Goal: Task Accomplishment & Management: Manage account settings

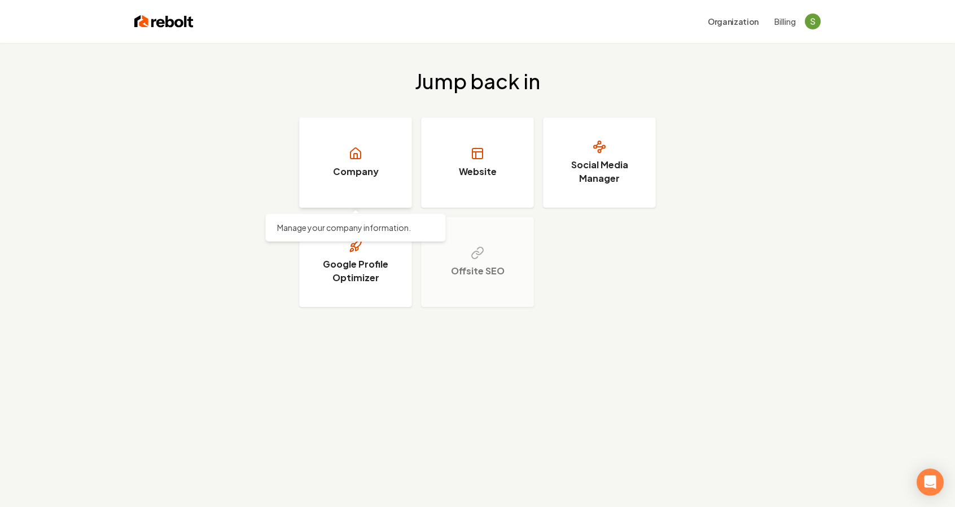
click at [367, 164] on link "Company" at bounding box center [355, 162] width 113 height 90
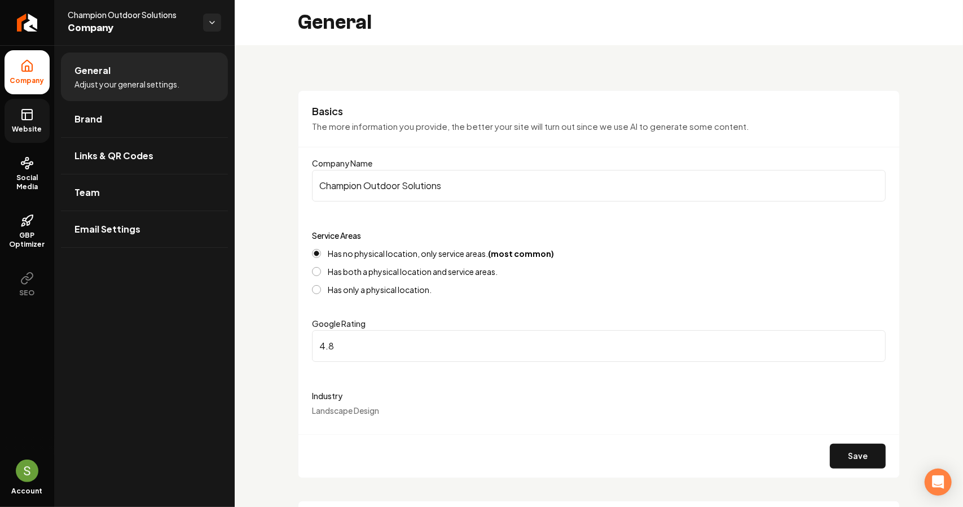
click at [29, 111] on icon at bounding box center [27, 115] width 14 height 14
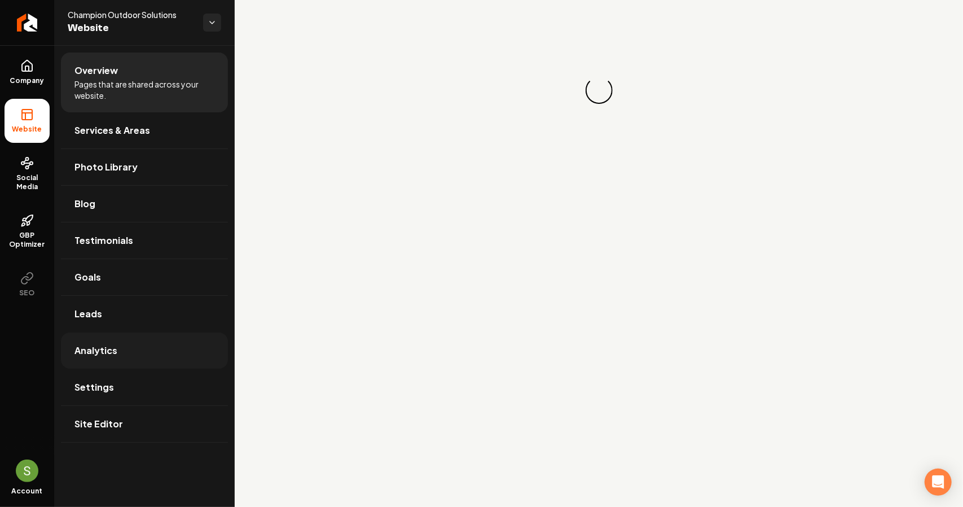
click at [93, 346] on span "Analytics" at bounding box center [95, 351] width 43 height 14
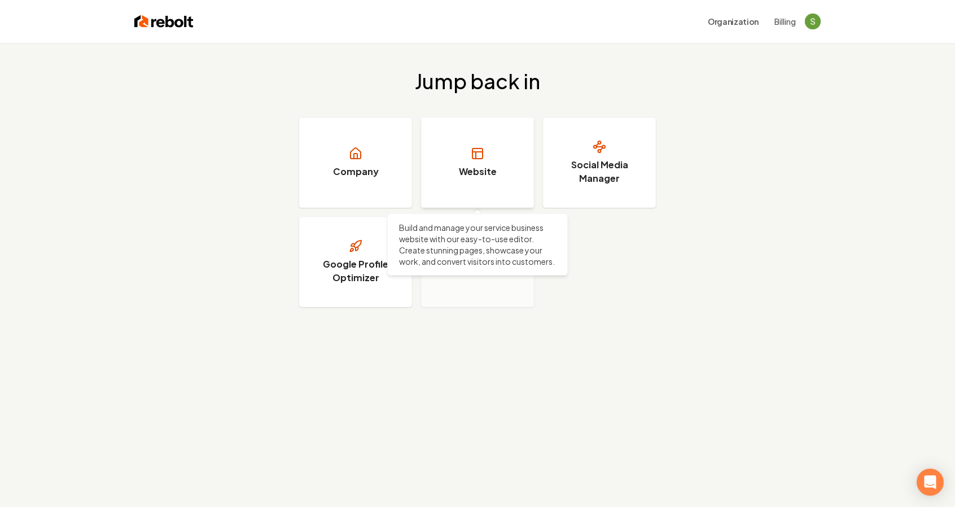
click at [491, 173] on h3 "Website" at bounding box center [478, 172] width 38 height 14
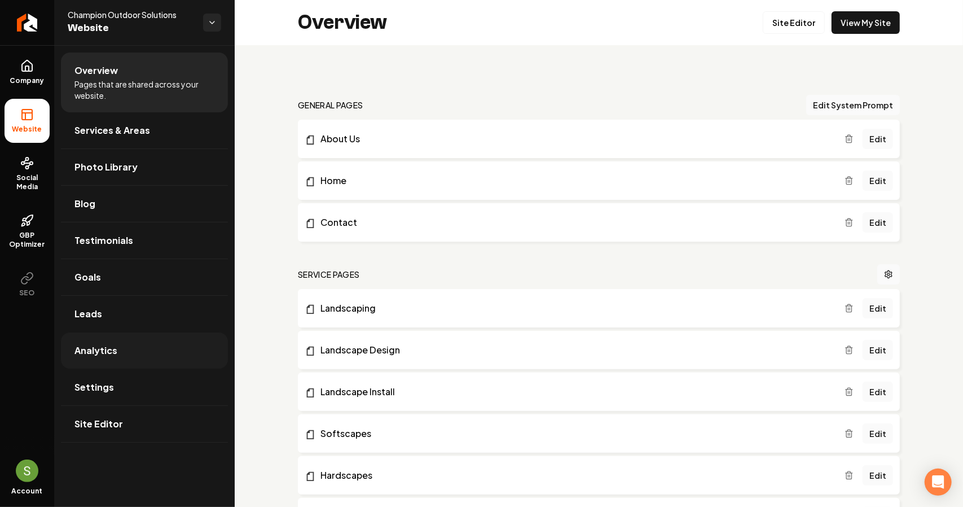
click at [108, 349] on span "Analytics" at bounding box center [95, 351] width 43 height 14
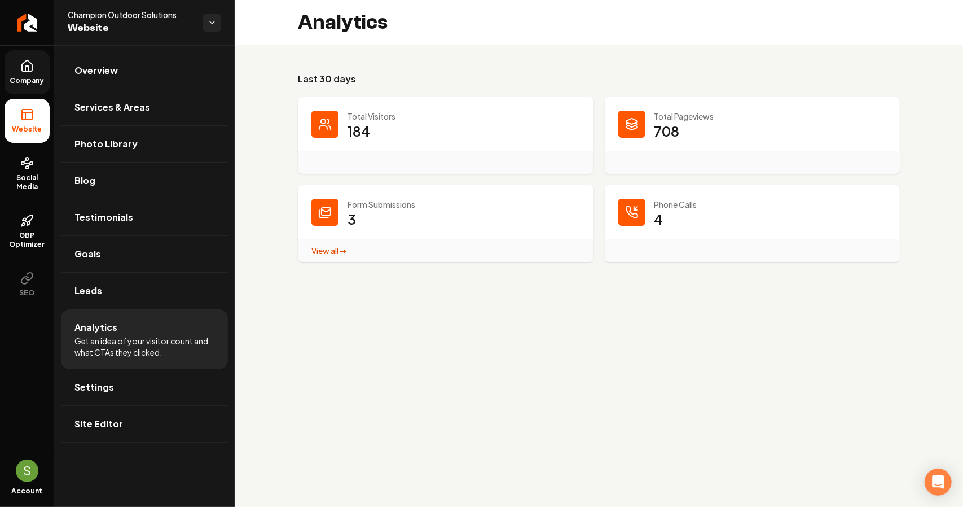
click at [24, 65] on icon at bounding box center [27, 66] width 14 height 14
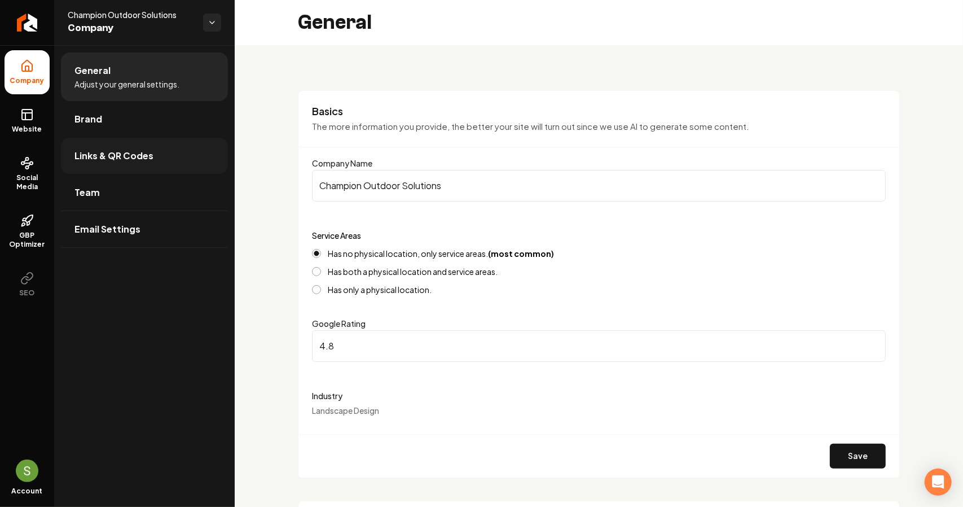
click at [147, 156] on span "Links & QR Codes" at bounding box center [113, 156] width 79 height 14
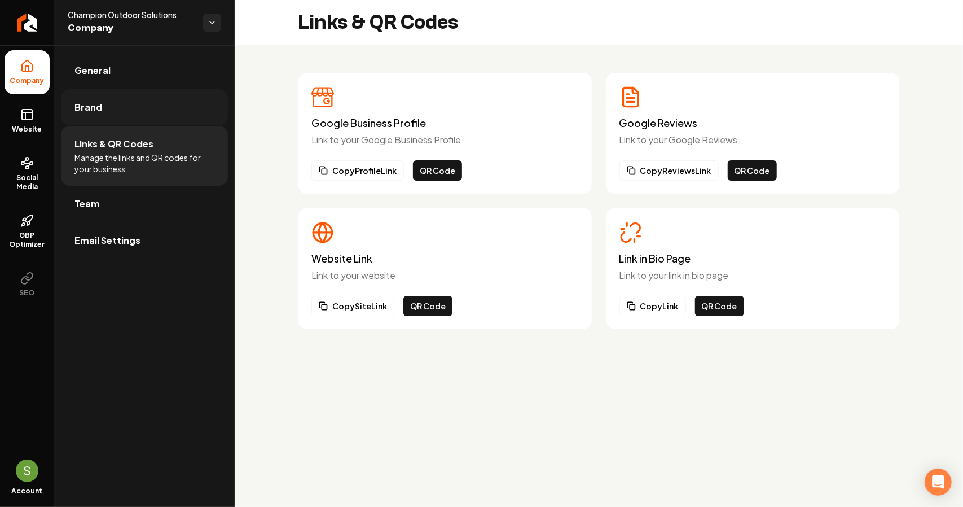
click at [166, 121] on link "Brand" at bounding box center [144, 107] width 167 height 36
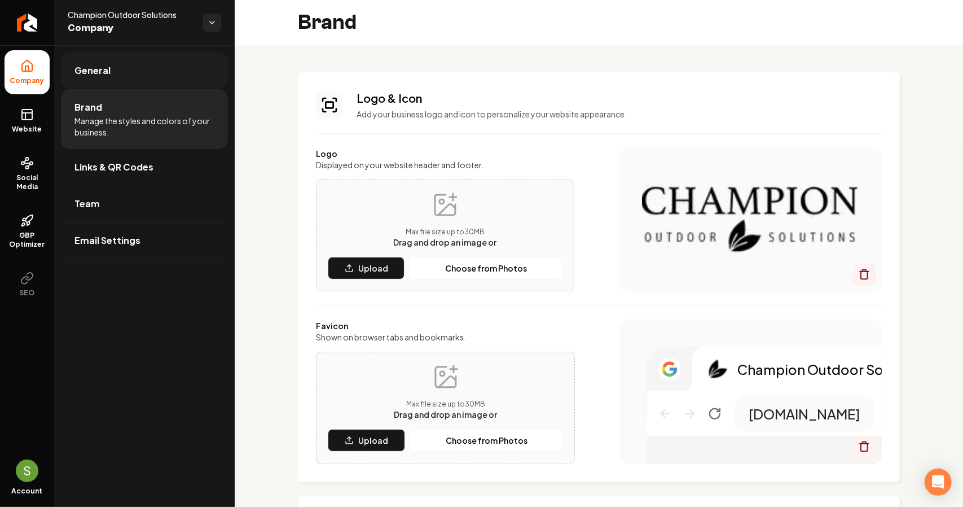
click at [177, 88] on link "General" at bounding box center [144, 70] width 167 height 36
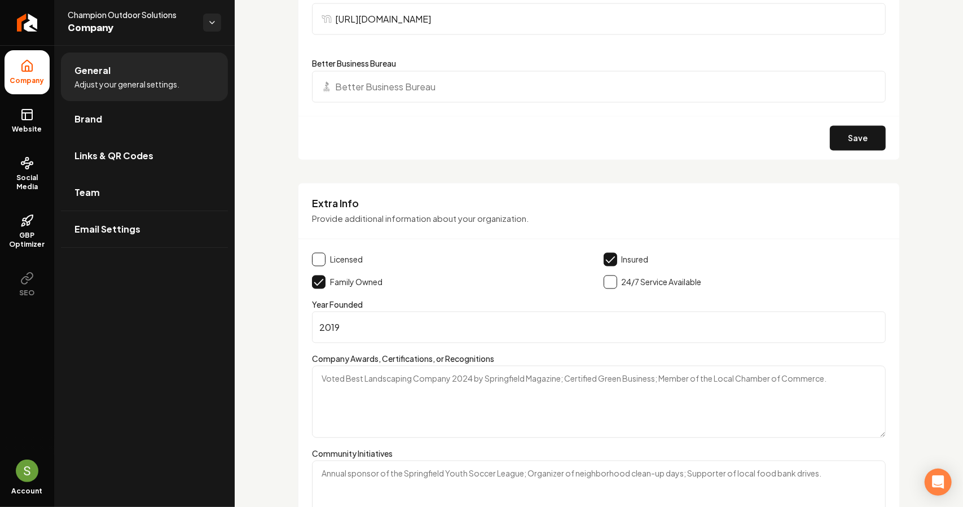
scroll to position [1518, 0]
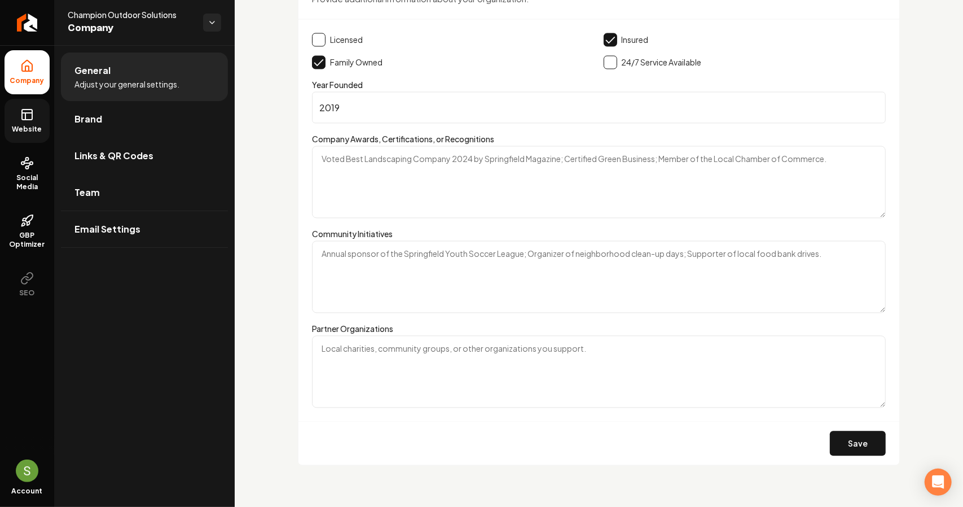
click at [21, 127] on span "Website" at bounding box center [27, 129] width 39 height 9
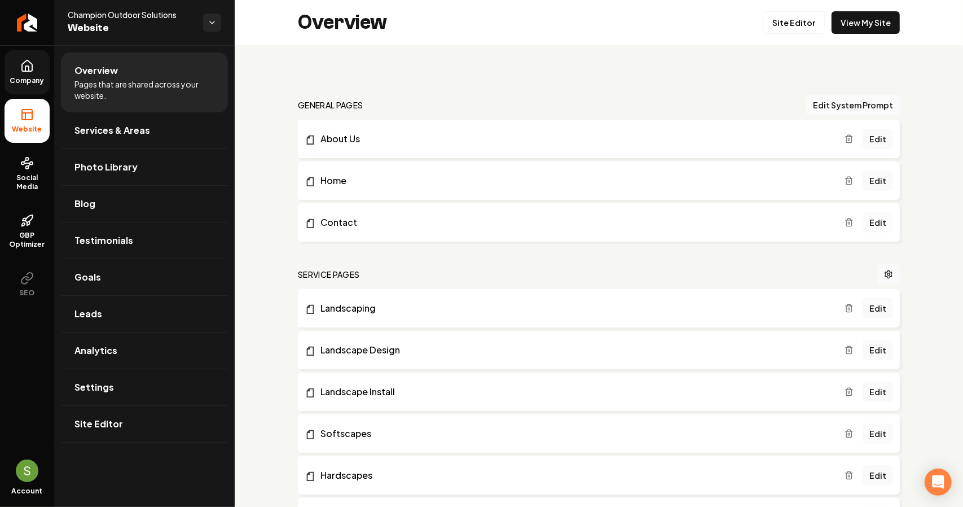
click at [870, 225] on link "Edit" at bounding box center [878, 222] width 30 height 20
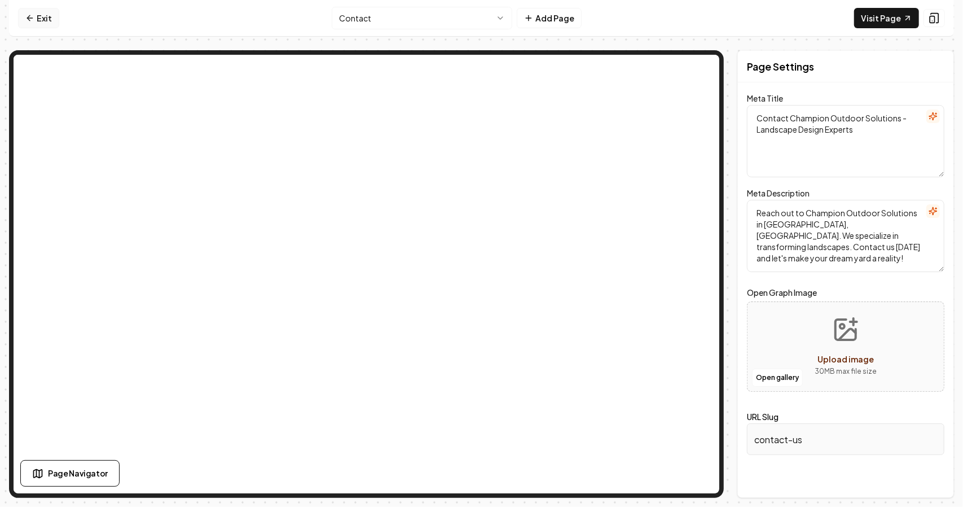
click at [42, 12] on link "Exit" at bounding box center [38, 18] width 41 height 20
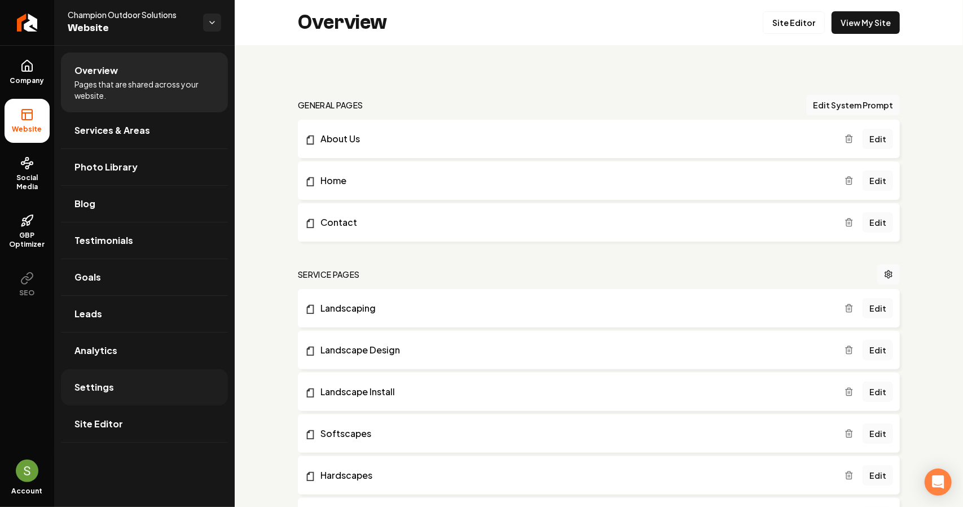
click at [138, 381] on link "Settings" at bounding box center [144, 387] width 167 height 36
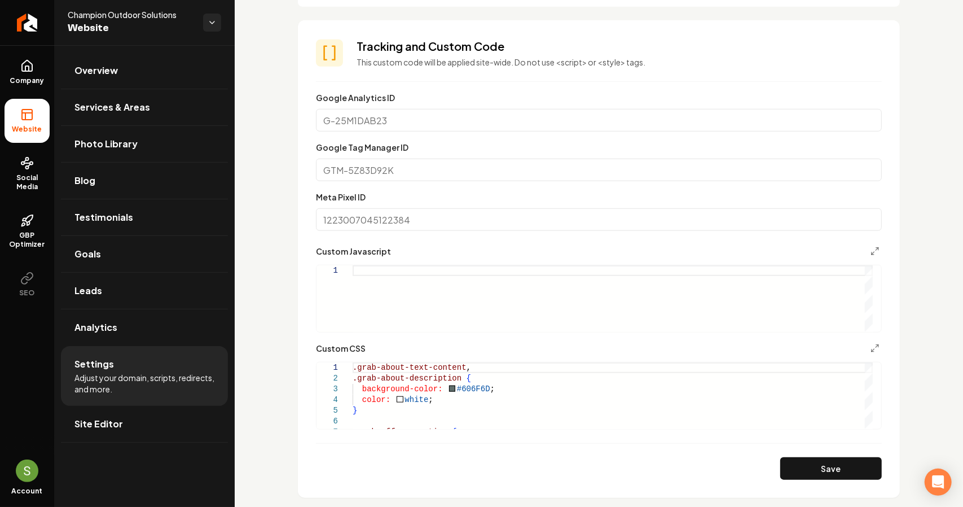
scroll to position [532, 0]
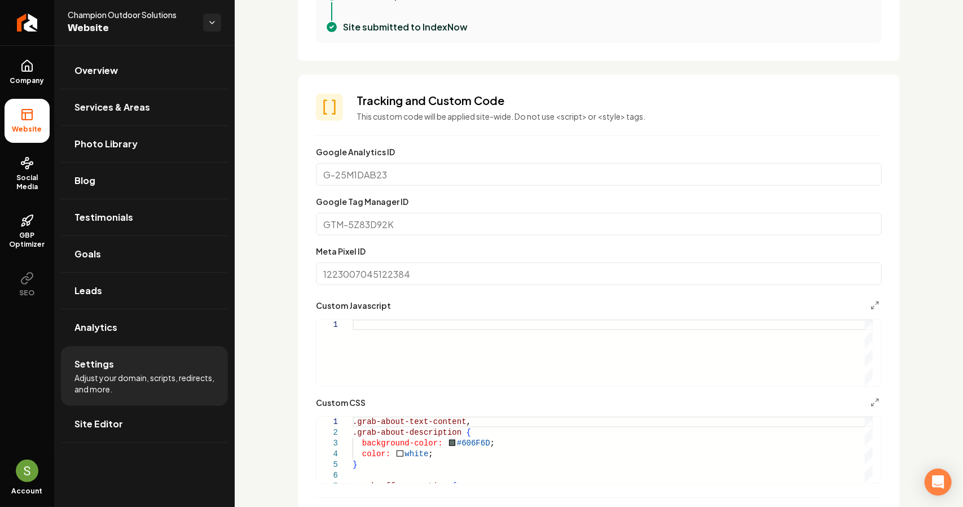
click at [590, 327] on div "Main content area" at bounding box center [613, 352] width 520 height 67
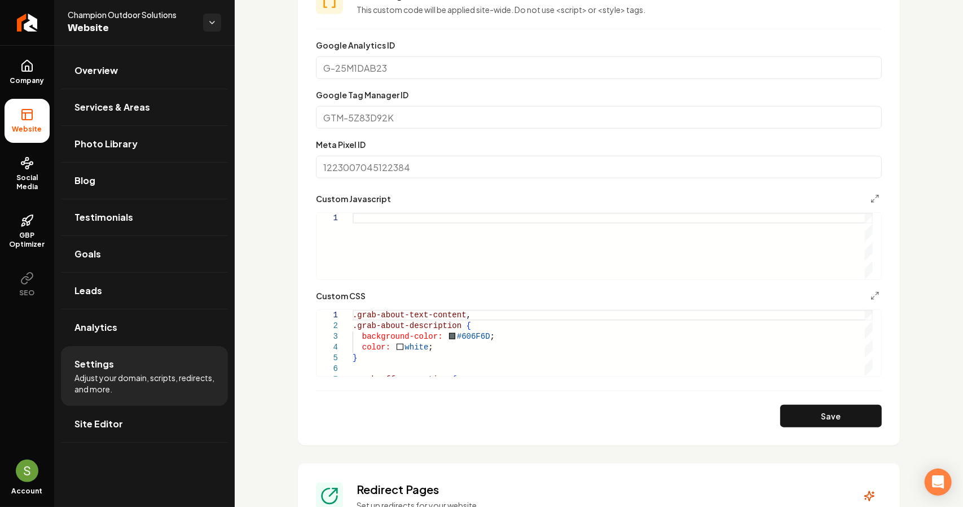
scroll to position [588, 0]
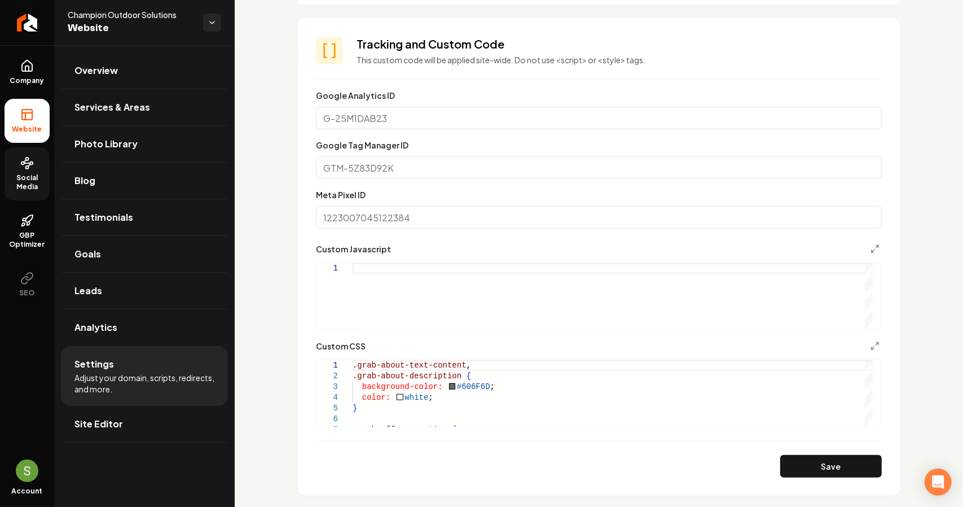
click at [30, 170] on link "Social Media" at bounding box center [27, 173] width 45 height 53
